Goal: Task Accomplishment & Management: Complete application form

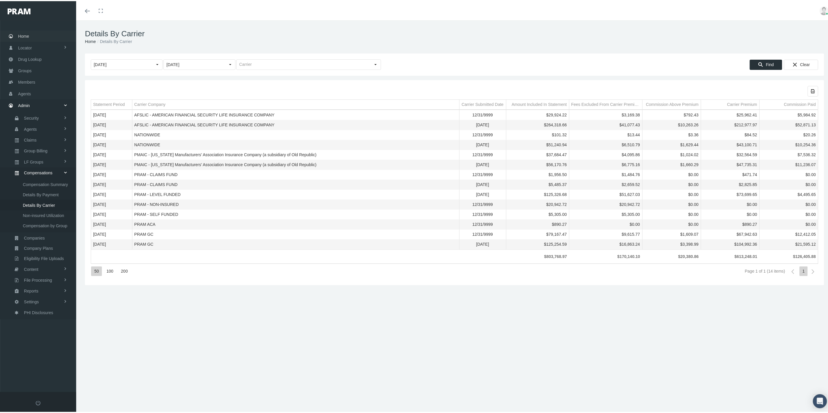
click at [30, 37] on link "Home" at bounding box center [38, 34] width 76 height 11
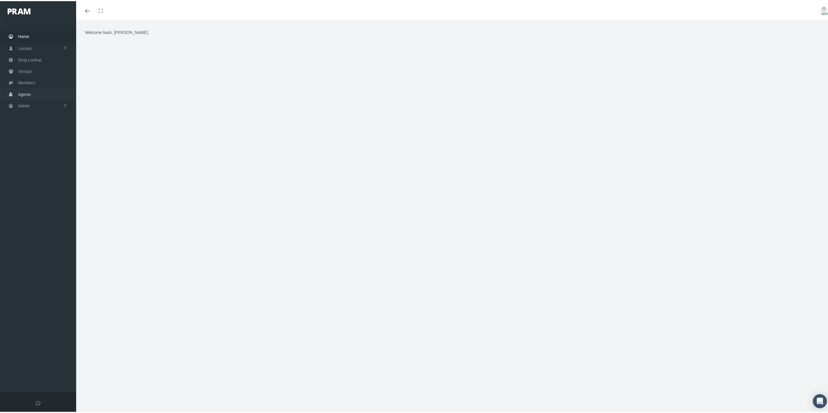
click at [46, 90] on link "Agents" at bounding box center [38, 92] width 76 height 11
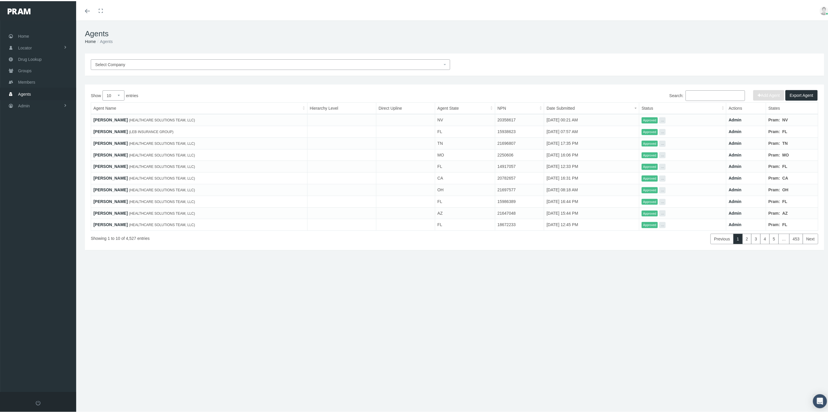
click at [196, 64] on span "Select Company" at bounding box center [268, 63] width 347 height 6
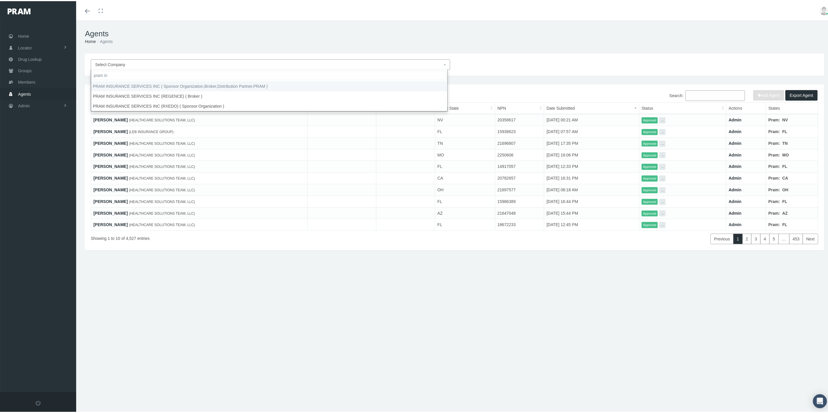
type input "pram in"
select select "53"
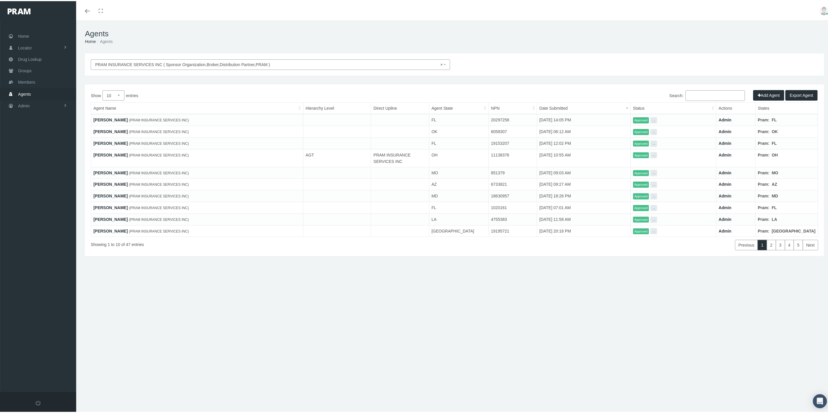
click at [695, 97] on input "Search:" at bounding box center [714, 94] width 59 height 11
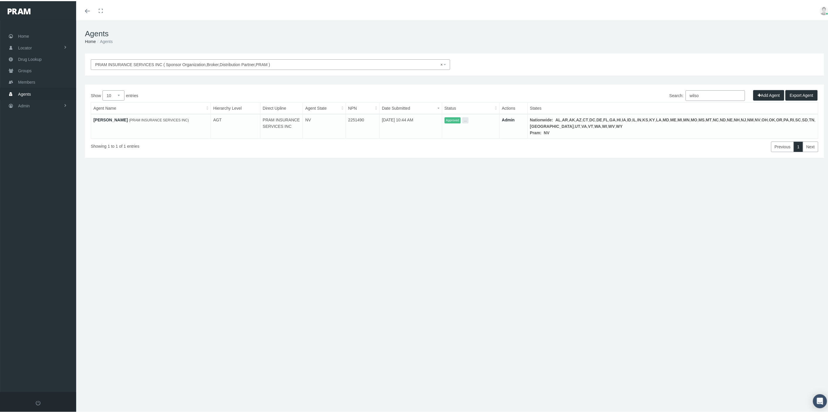
type input "wilso"
click at [113, 119] on link "[PERSON_NAME]" at bounding box center [110, 119] width 34 height 5
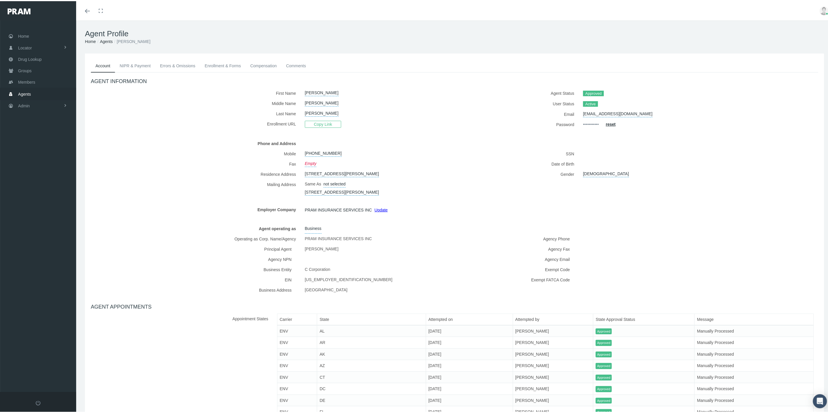
click at [138, 65] on link "NIPR & Payment" at bounding box center [135, 64] width 40 height 13
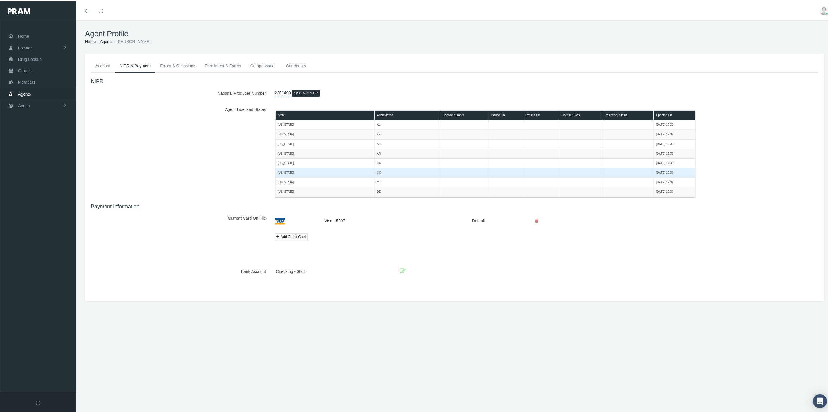
scroll to position [130, 0]
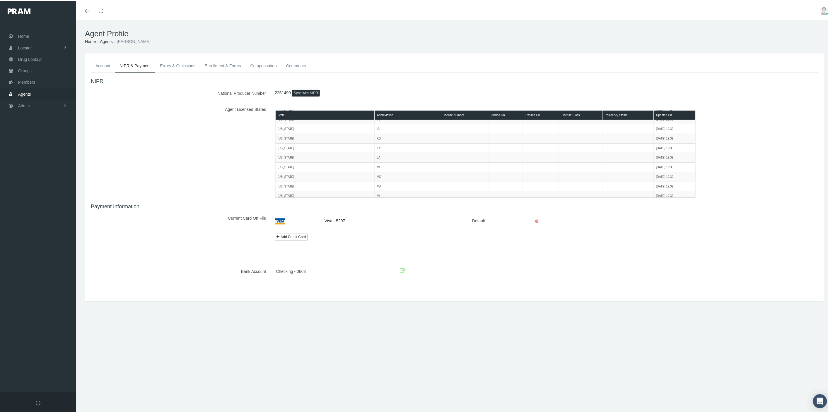
click at [305, 91] on button "Sync with NIPR" at bounding box center [306, 92] width 28 height 7
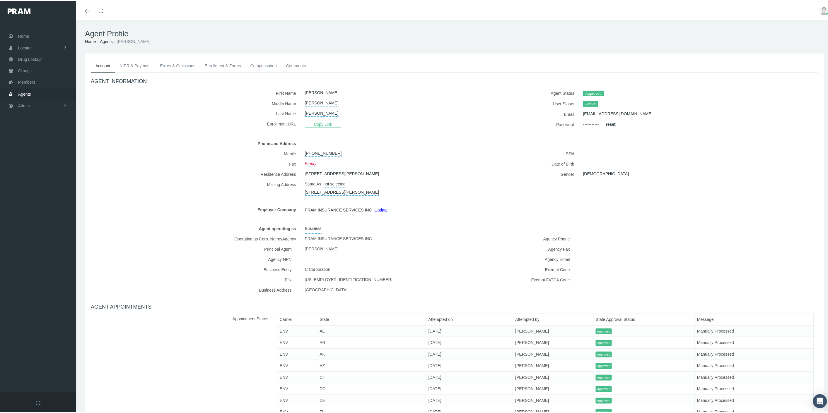
click at [138, 66] on link "NIPR & Payment" at bounding box center [135, 64] width 40 height 13
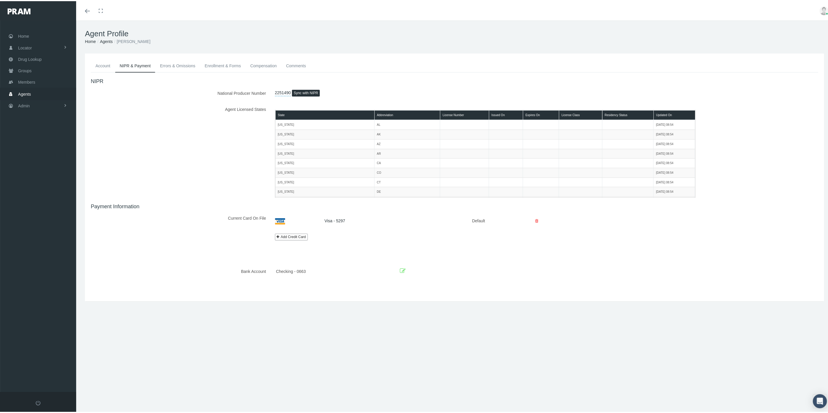
click at [340, 81] on h4 "NIPR" at bounding box center [454, 80] width 727 height 6
click at [37, 77] on link "Members" at bounding box center [38, 80] width 76 height 11
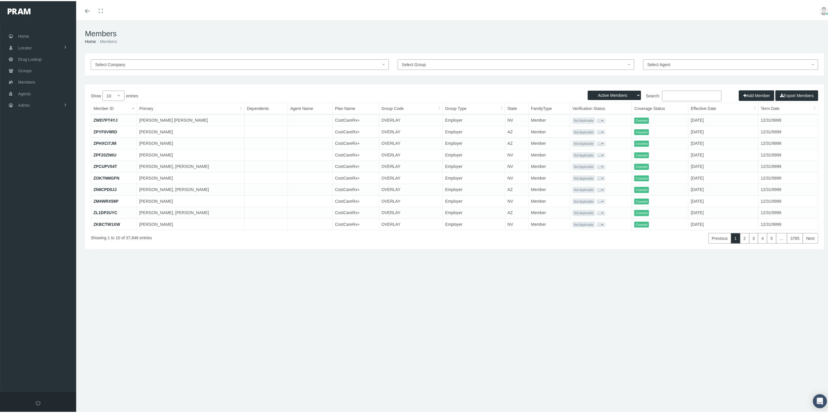
click at [684, 97] on input "Search:" at bounding box center [691, 95] width 59 height 11
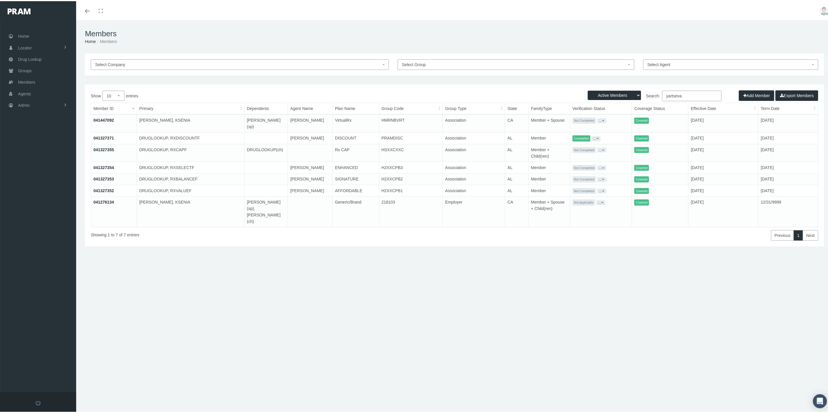
type input "yartseva"
click at [109, 121] on link "041447092" at bounding box center [103, 119] width 20 height 5
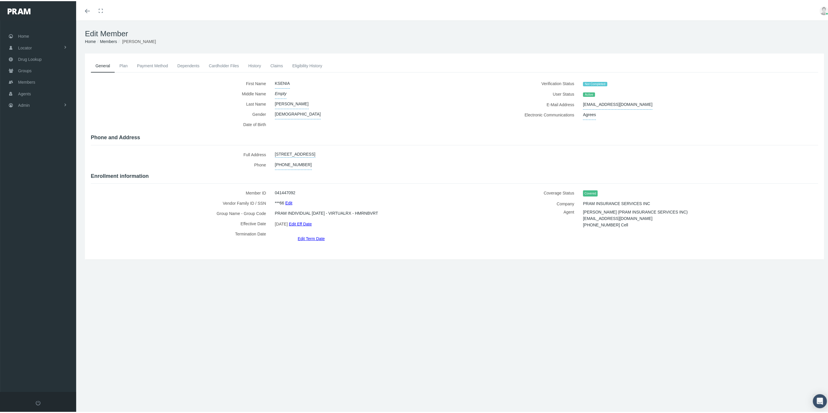
click at [251, 65] on link "History" at bounding box center [255, 64] width 22 height 13
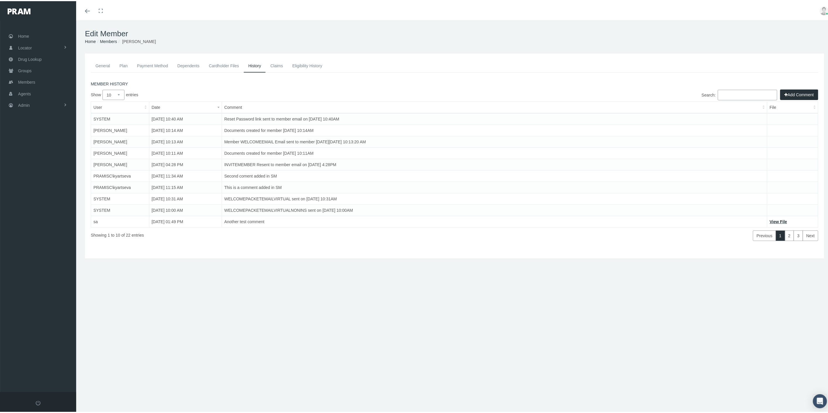
click at [794, 91] on button "Add Comment" at bounding box center [799, 93] width 38 height 11
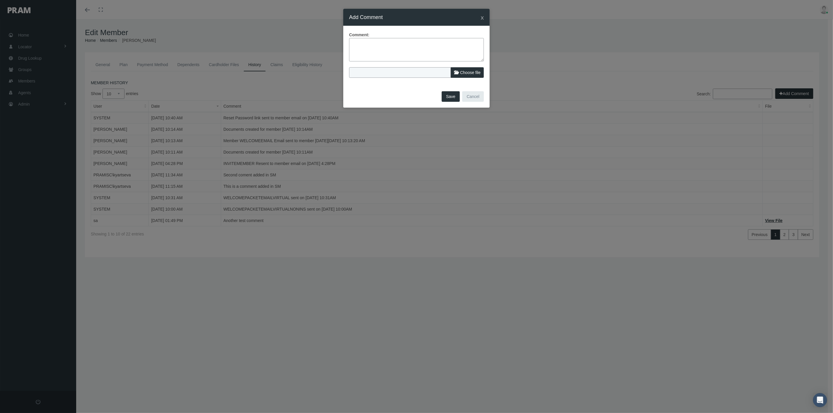
click at [463, 44] on textarea at bounding box center [416, 49] width 135 height 23
type textarea "Ksenia testing new comment with attachemnt"
click at [463, 77] on label "Choose file" at bounding box center [467, 72] width 33 height 11
click at [427, 76] on input "Choose file" at bounding box center [388, 71] width 78 height 8
type input "C:\fakepath\Sample Image to upload.png"
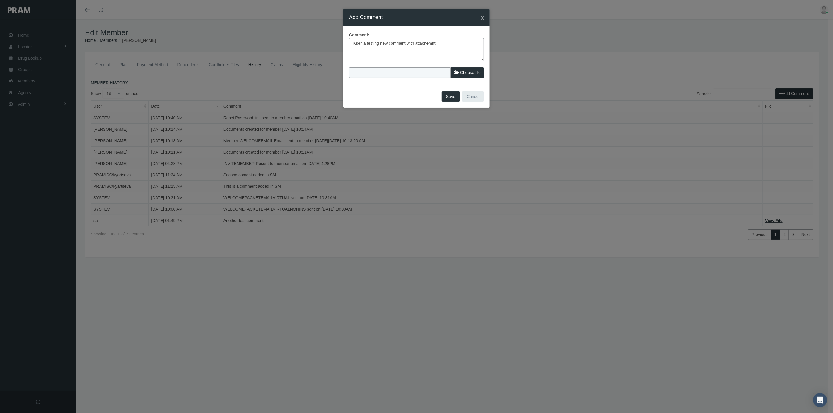
type input "Sample Image to upload.png"
click at [452, 95] on button "Save" at bounding box center [450, 96] width 18 height 11
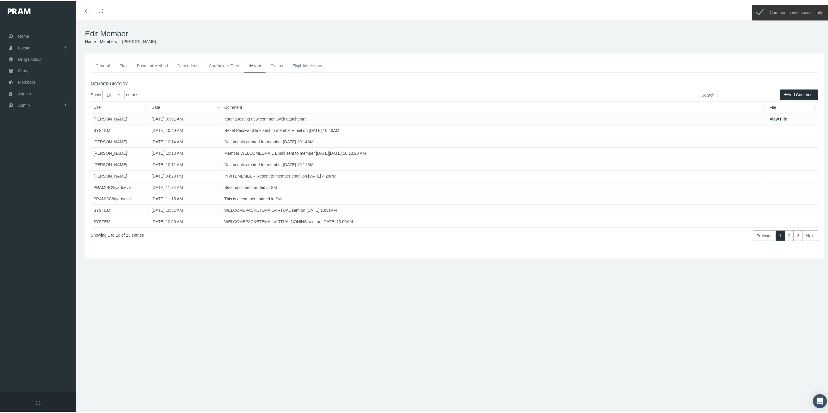
click at [770, 118] on link "View File" at bounding box center [778, 118] width 18 height 5
click at [61, 101] on link "Admin" at bounding box center [38, 103] width 76 height 11
click at [55, 168] on link "Compensations" at bounding box center [38, 171] width 76 height 10
click at [53, 209] on span "Non-insured Utilization" at bounding box center [43, 214] width 41 height 10
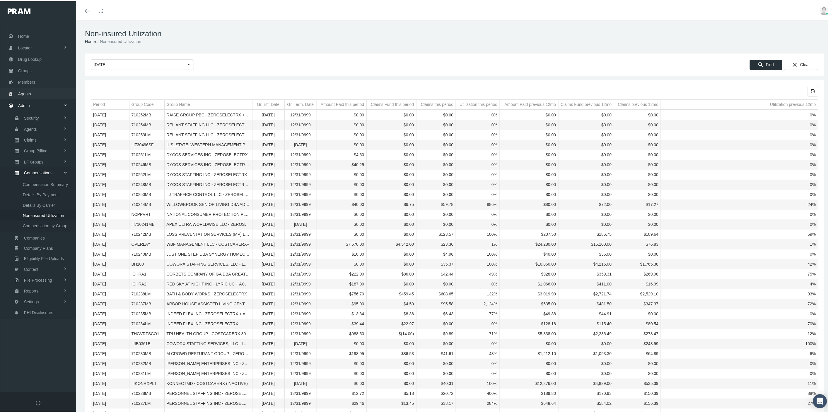
click at [30, 90] on span "Agents" at bounding box center [24, 92] width 13 height 11
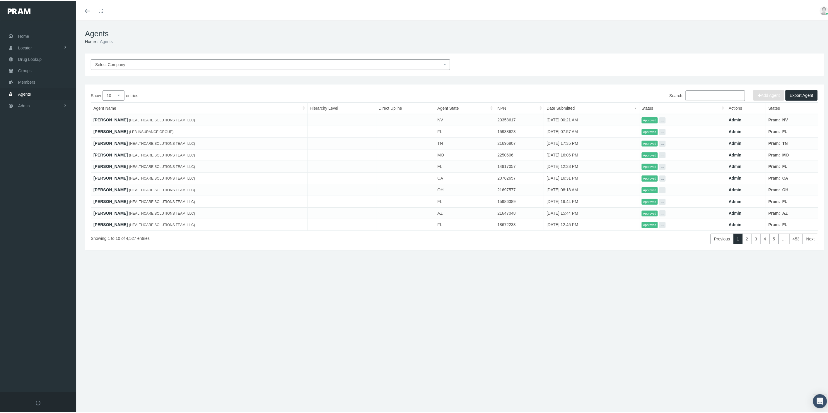
click at [114, 119] on link "NANCY GUEVARA" at bounding box center [110, 119] width 34 height 5
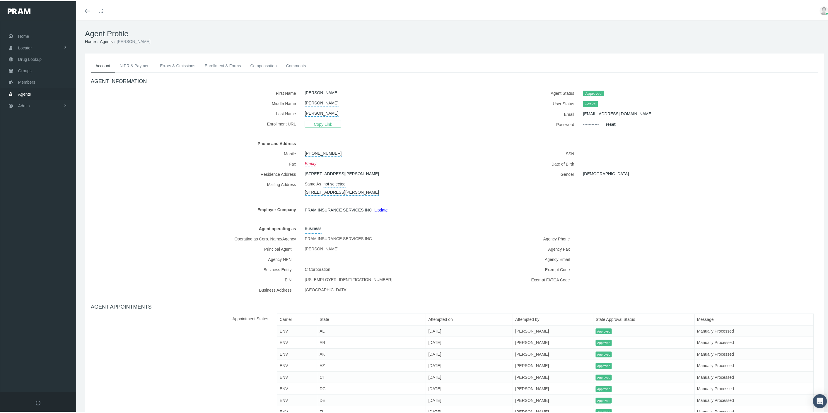
click at [132, 62] on link "NIPR & Payment" at bounding box center [135, 64] width 40 height 13
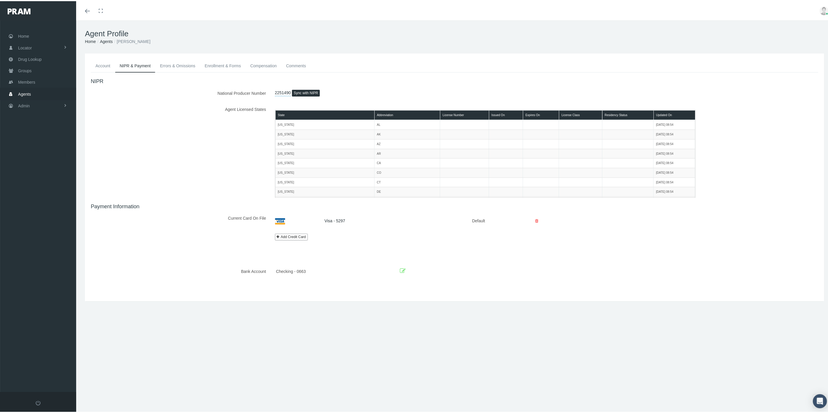
click at [309, 92] on button "Sync with NIPR" at bounding box center [306, 92] width 28 height 7
click at [31, 101] on link "Admin" at bounding box center [38, 104] width 76 height 11
click at [48, 242] on link "Settings" at bounding box center [38, 247] width 76 height 10
click at [53, 326] on span "Mail Merge Templates" at bounding box center [43, 331] width 40 height 10
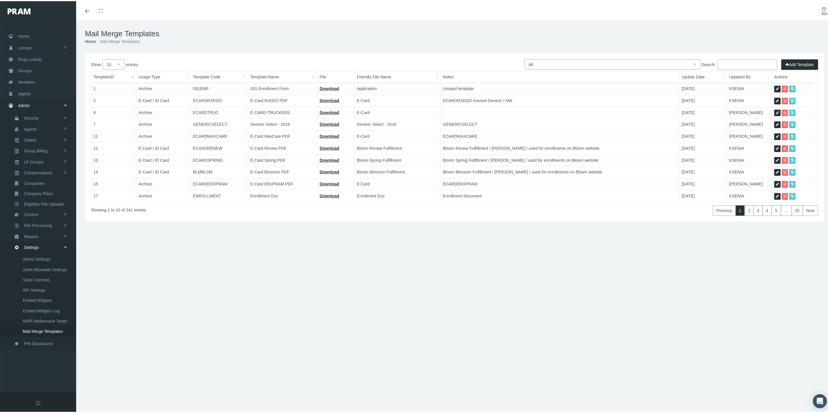
click at [544, 61] on select "All Members Agents Onboarding Prospects Group Policy Related Remittances Formul…" at bounding box center [612, 63] width 176 height 10
select select "8"
click at [524, 58] on select "All Members Agents Onboarding Prospects Group Policy Related Remittances Formul…" at bounding box center [612, 63] width 176 height 10
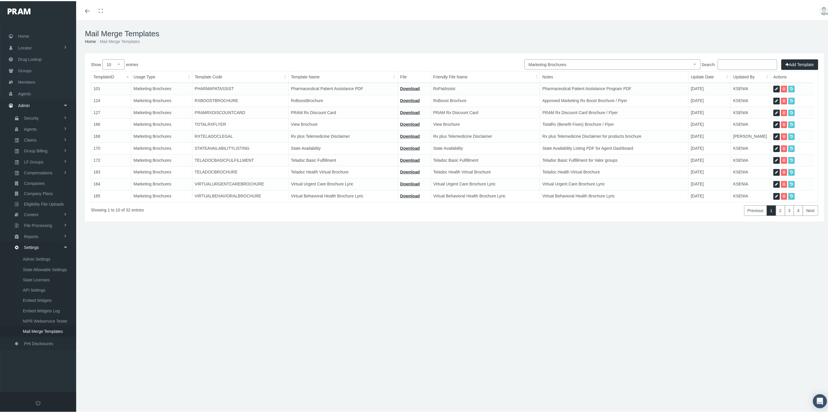
click at [728, 65] on input "Search:" at bounding box center [746, 63] width 59 height 11
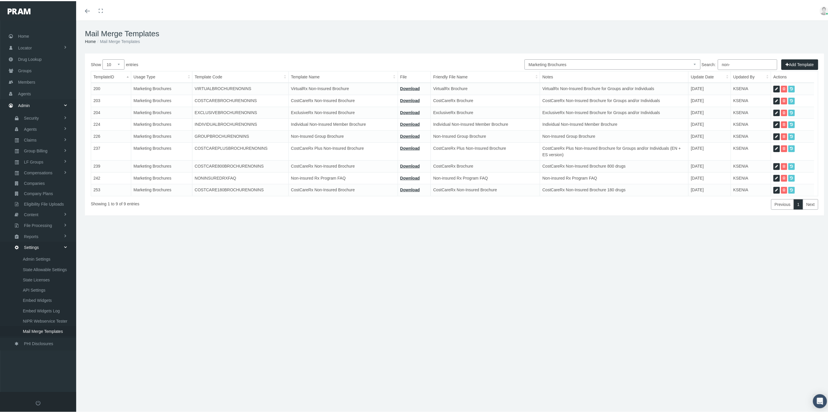
type input "non-"
click at [776, 121] on icon at bounding box center [776, 124] width 3 height 6
select select "8"
type input "INDIVIDUALBROCHURENONINS"
type input "Individual Non-Insured Member Brochure"
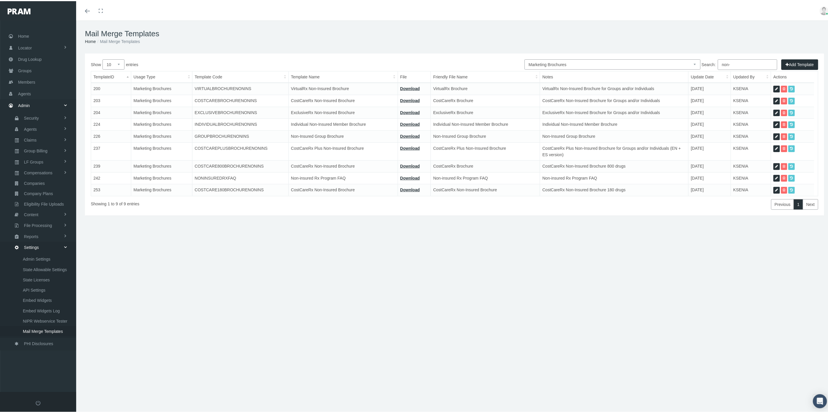
type input "1b - BROCHURE - INDIVIDUAL NON-INSURED MEMBER 7.10.24.pdf"
type input "Individual Non-Insured Member Brochure"
type textarea "Individual Non-Insured Member Brochure"
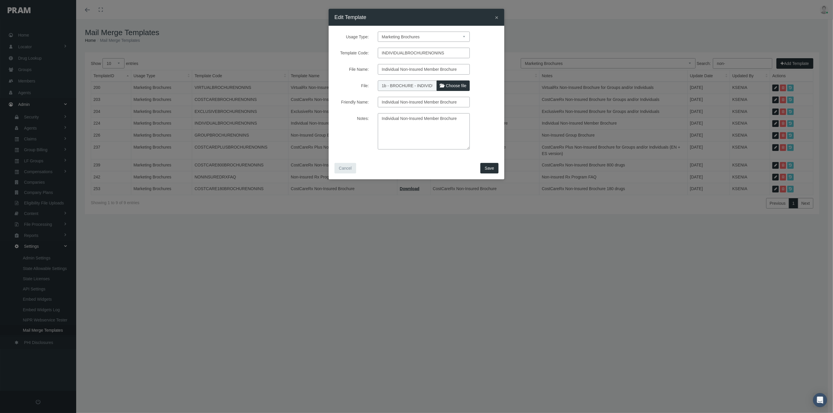
click at [450, 85] on span "Choose file" at bounding box center [456, 85] width 20 height 5
click at [450, 85] on input "File:" at bounding box center [417, 85] width 78 height 8
type input "C:\fakepath\1b - BROCHURE - INDIVIDUAL NON-INSURED MEMBER 9.2.25.pdf"
type input "1b - BROCHURE - INDIVIDUAL NON-INSURED MEMBER 9.2.25.pdf"
click at [488, 169] on span "Save" at bounding box center [488, 168] width 9 height 5
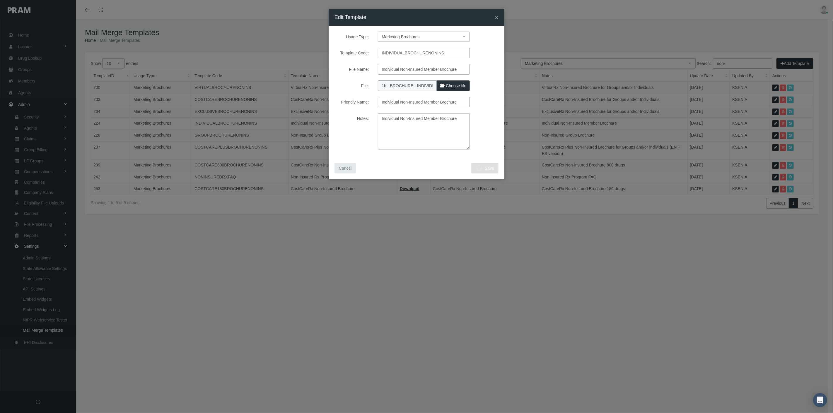
select select "1"
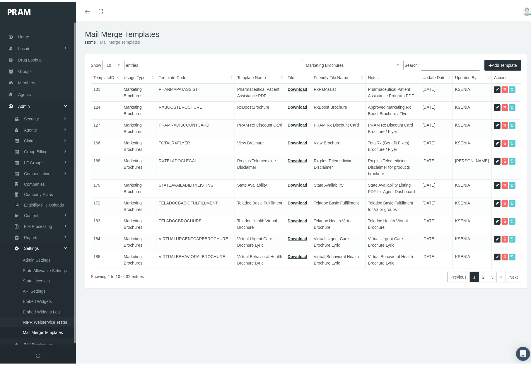
click at [51, 315] on span "NIPR Webservice Tester" at bounding box center [45, 320] width 44 height 10
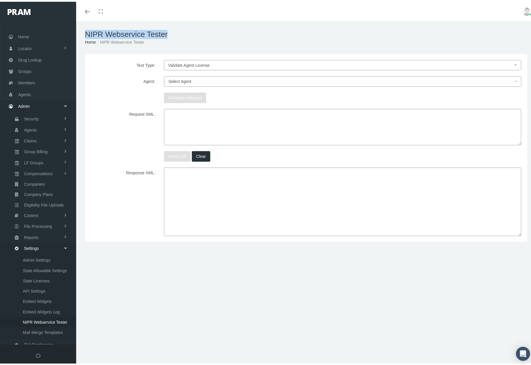
drag, startPoint x: 169, startPoint y: 32, endPoint x: 86, endPoint y: 30, distance: 82.6
click at [86, 30] on h1 "NIPR Webservice Tester" at bounding box center [306, 32] width 442 height 9
click at [201, 62] on select "Validate Agent License Get States Agent Licensed With Appointment" at bounding box center [342, 63] width 357 height 10
select select "2"
click at [164, 58] on select "Validate Agent License Get States Agent Licensed With Appointment" at bounding box center [342, 63] width 357 height 10
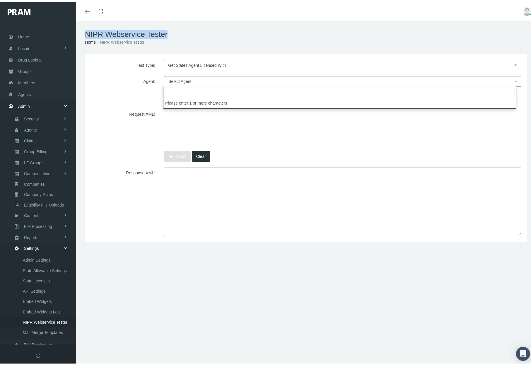
click at [192, 79] on span "Select Agent" at bounding box center [340, 79] width 345 height 6
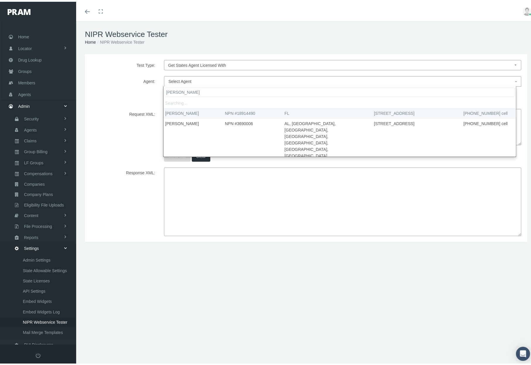
type input "[PERSON_NAME]"
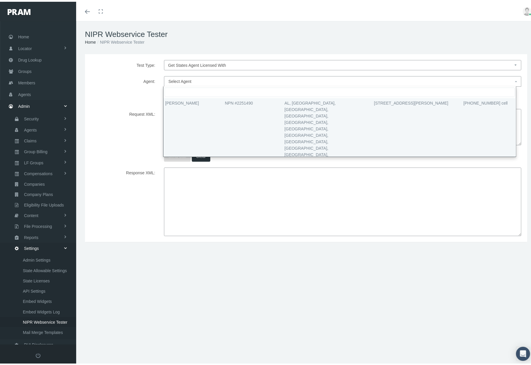
select select "752"
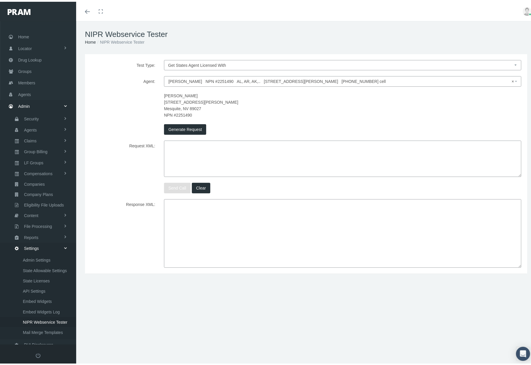
click at [189, 128] on button "Generate Request" at bounding box center [185, 127] width 42 height 11
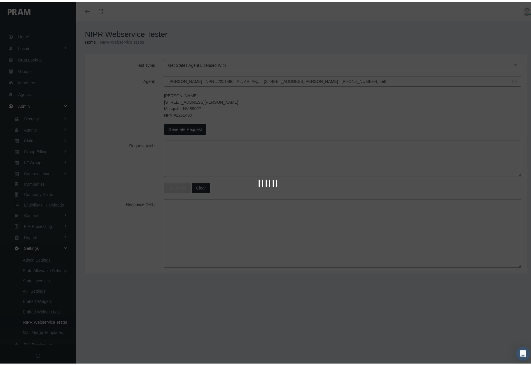
type textarea "id_entity=2251490"
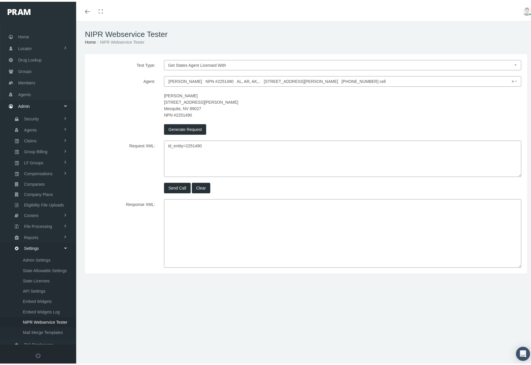
click at [176, 185] on button "Send Call" at bounding box center [177, 186] width 27 height 11
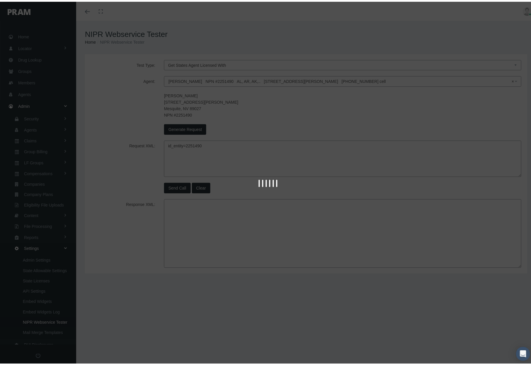
type textarea "<?xml version="1.0" ?> <PDB> <TRANSACTION_TYPE> <TYPE>INDIVIDUAL</TYPE> </TRANS…"
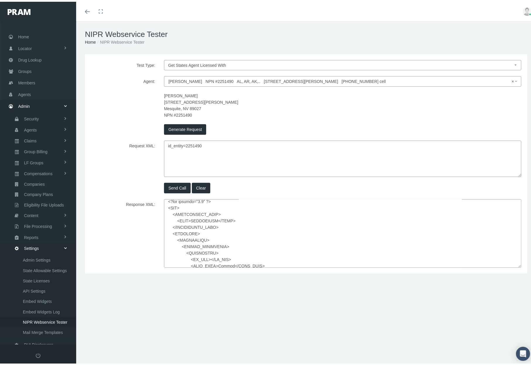
drag, startPoint x: 167, startPoint y: 203, endPoint x: 258, endPoint y: 260, distance: 106.7
click at [258, 260] on textarea "Response XML:" at bounding box center [342, 231] width 357 height 68
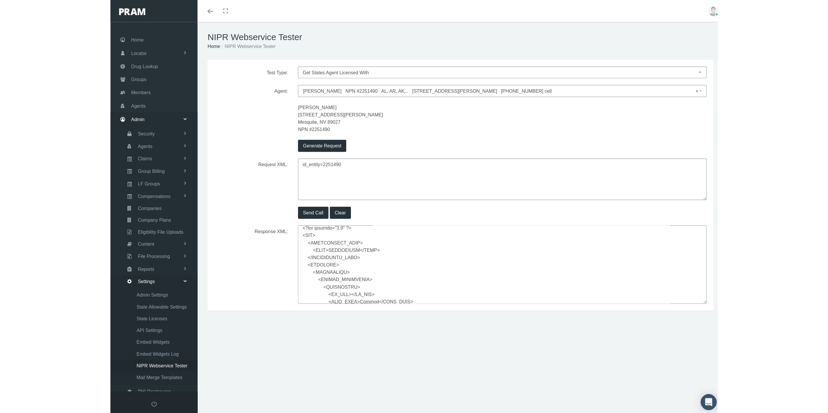
scroll to position [6, 0]
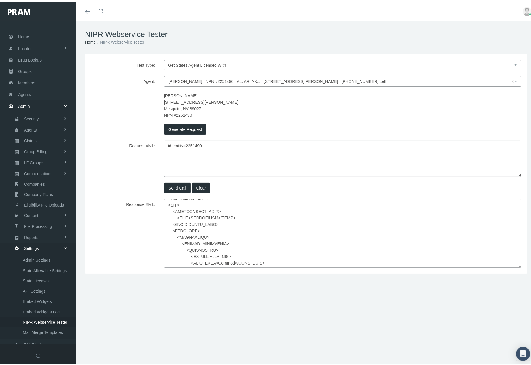
click at [252, 243] on textarea "Response XML:" at bounding box center [342, 231] width 357 height 68
click at [30, 80] on span "Members" at bounding box center [26, 81] width 17 height 11
click at [28, 80] on span "Members" at bounding box center [26, 81] width 17 height 11
click at [133, 179] on div "Test Type: Validate Agent License Get States Agent Licensed With Appointment St…" at bounding box center [306, 161] width 442 height 219
click at [22, 80] on span "Members" at bounding box center [26, 81] width 17 height 11
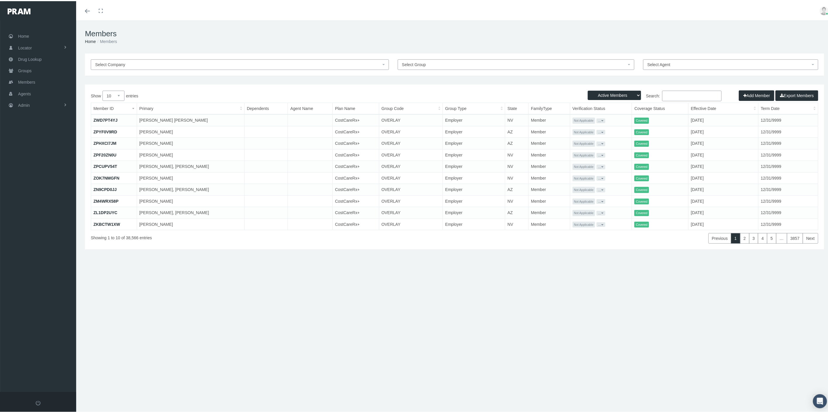
click at [700, 98] on input "Search:" at bounding box center [691, 95] width 59 height 11
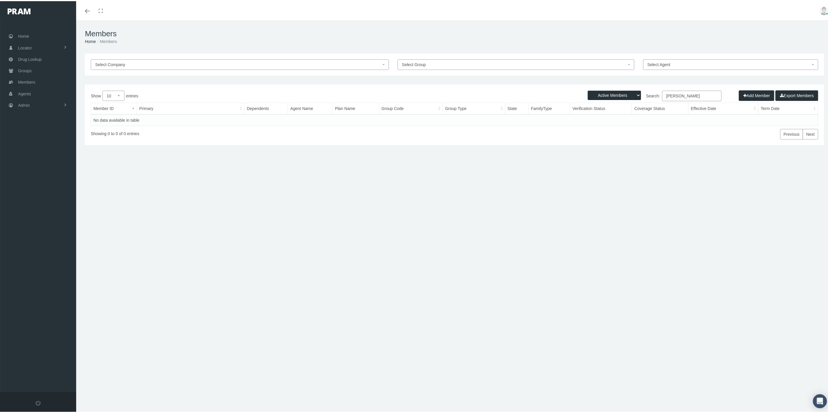
type input "[PERSON_NAME]"
drag, startPoint x: 621, startPoint y: 94, endPoint x: 621, endPoint y: 98, distance: 4.1
click at [621, 94] on select "Active Members Terminated Members Active & Terminated" at bounding box center [614, 94] width 53 height 9
select select "2"
click at [588, 90] on select "Active Members Terminated Members Active & Terminated" at bounding box center [614, 94] width 53 height 9
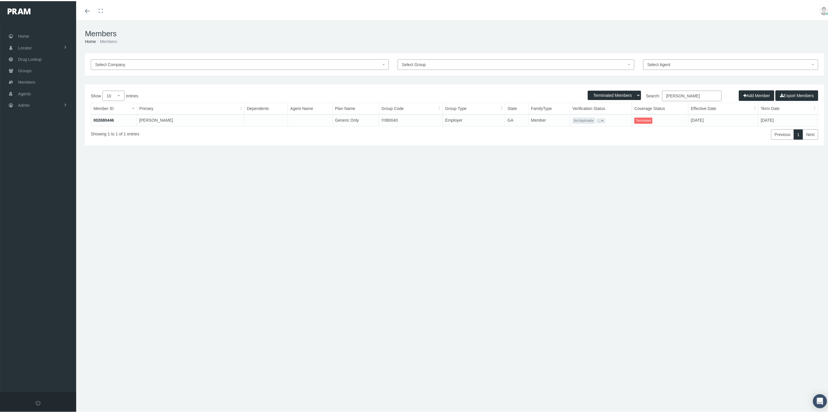
click at [107, 118] on link "002680446" at bounding box center [103, 119] width 20 height 5
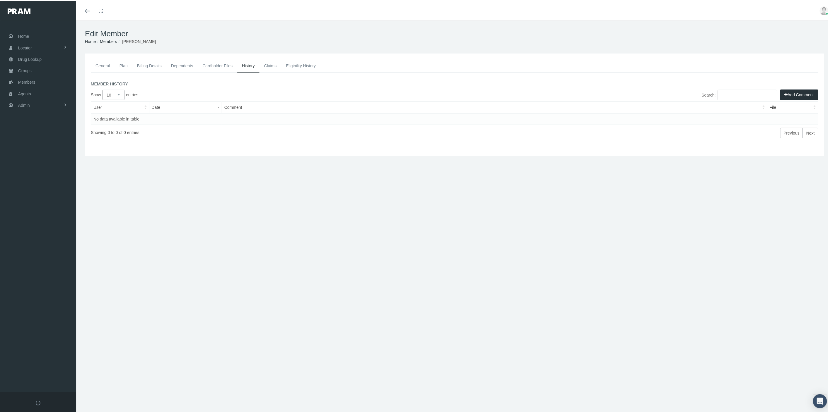
click at [268, 64] on link "Claims" at bounding box center [270, 64] width 22 height 13
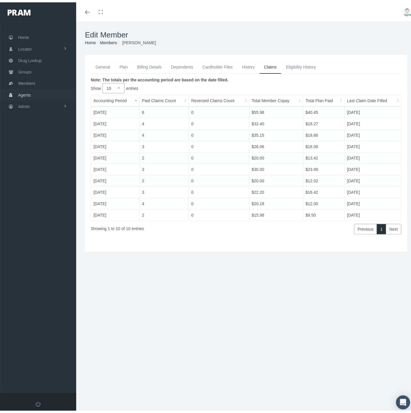
click at [48, 89] on link "Agents" at bounding box center [38, 92] width 76 height 11
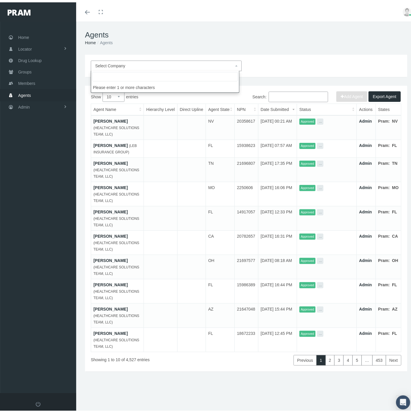
click at [132, 64] on span "Select Company" at bounding box center [164, 63] width 138 height 6
type input "pram in"
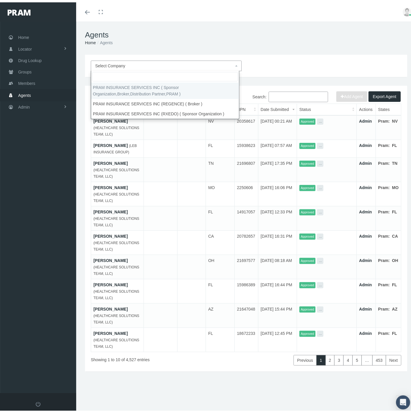
select select "53"
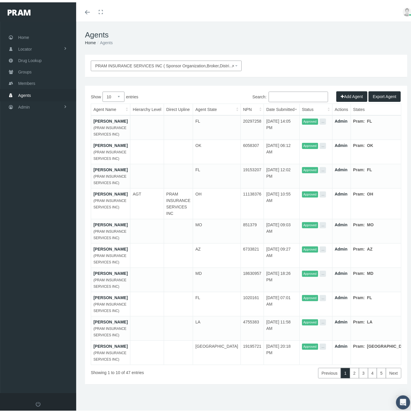
click at [339, 92] on button "Add Agent" at bounding box center [351, 94] width 31 height 11
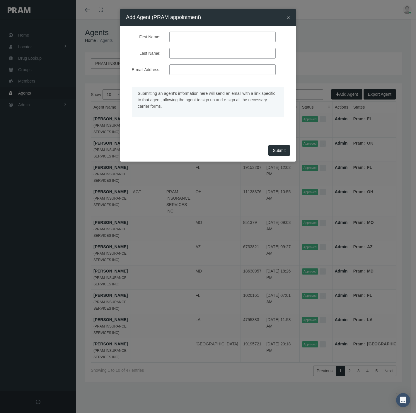
click at [186, 35] on input "First Name:" at bounding box center [222, 37] width 106 height 11
type input "david"
click at [184, 52] on input "Last Name:" at bounding box center [222, 53] width 106 height 11
type input "son"
click at [198, 72] on input "E-mail Address:" at bounding box center [222, 69] width 106 height 11
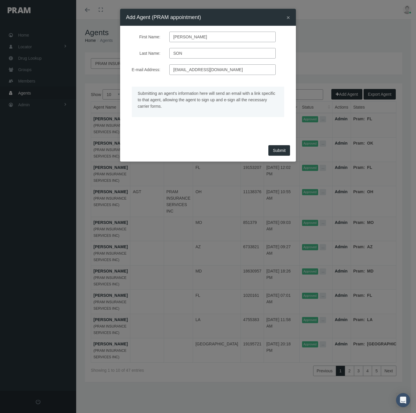
type input "yartsevabiz+202509031023@gmail.com"
click at [275, 149] on span "Submit" at bounding box center [279, 150] width 13 height 5
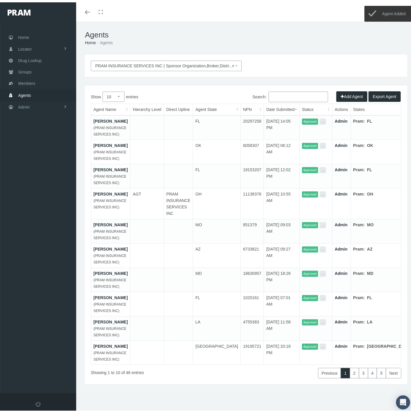
click at [272, 96] on input "Search:" at bounding box center [297, 94] width 59 height 11
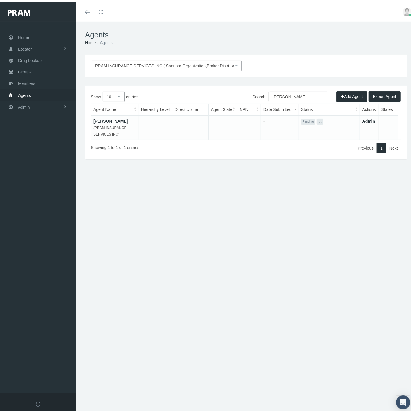
type input "david son"
click at [319, 119] on button "..." at bounding box center [319, 119] width 6 height 6
click at [319, 132] on link "Get Invitation URL" at bounding box center [328, 133] width 33 height 7
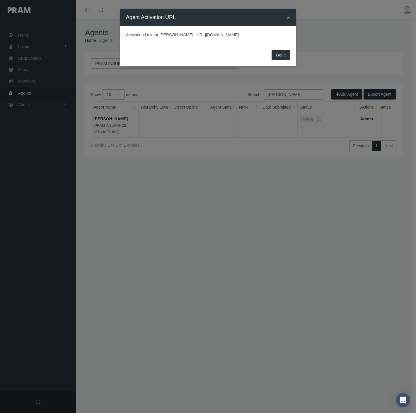
click at [281, 60] on button "Got it" at bounding box center [280, 55] width 18 height 11
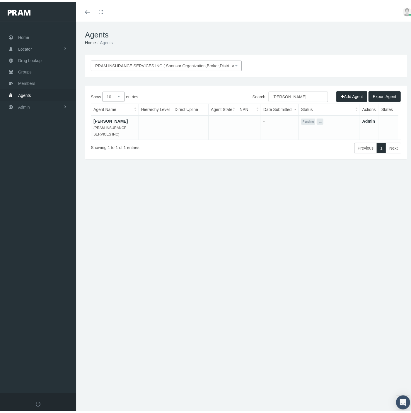
click at [402, 14] on link at bounding box center [407, 9] width 18 height 19
click at [388, 44] on link "Logout" at bounding box center [392, 43] width 43 height 11
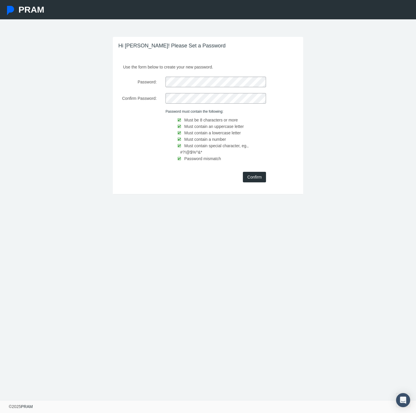
click at [258, 177] on input "Confirm" at bounding box center [254, 177] width 23 height 11
